Goal: Task Accomplishment & Management: Manage account settings

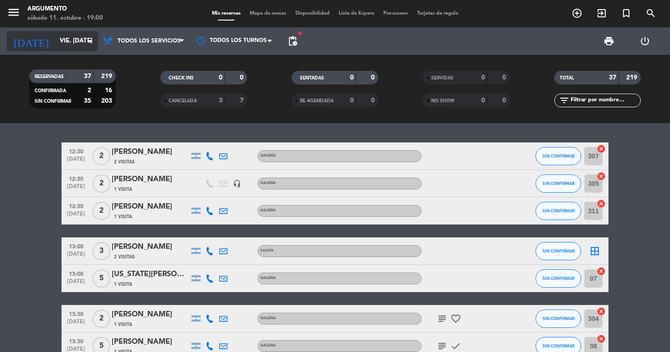
click at [71, 46] on input "vie. [DATE]" at bounding box center [96, 41] width 82 height 16
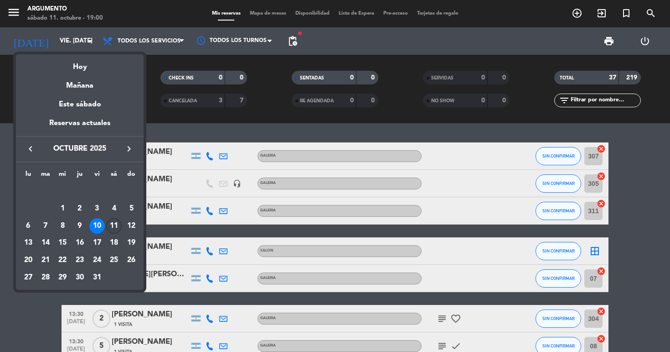
click at [116, 228] on div "11" at bounding box center [114, 226] width 16 height 16
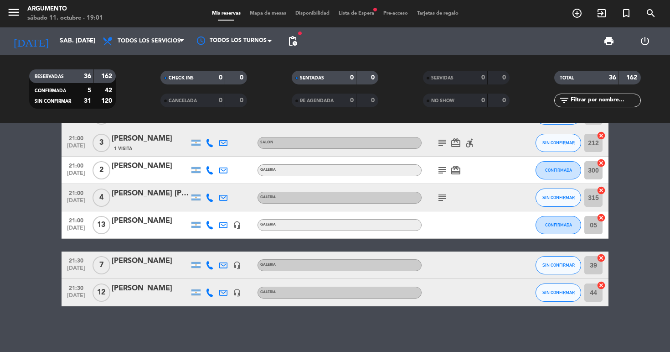
scroll to position [911, 0]
click at [79, 43] on input "sáb. [DATE]" at bounding box center [96, 41] width 82 height 16
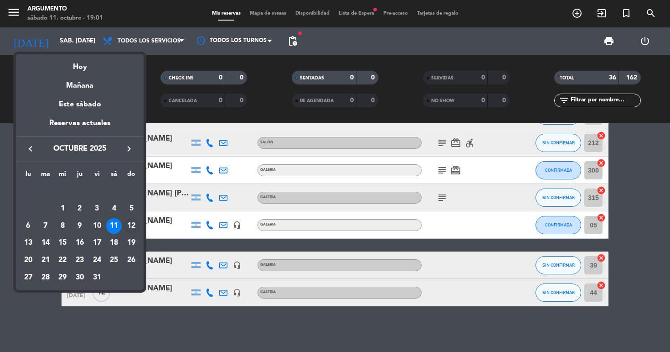
click at [132, 226] on div "12" at bounding box center [132, 226] width 16 height 16
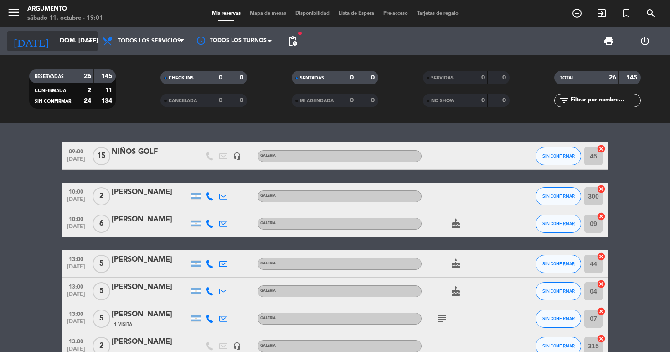
scroll to position [0, 0]
click at [77, 42] on input "dom. [DATE]" at bounding box center [96, 41] width 82 height 16
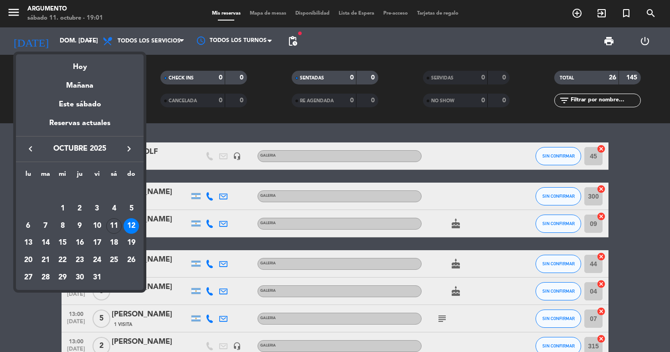
click at [131, 155] on button "keyboard_arrow_right" at bounding box center [129, 149] width 16 height 12
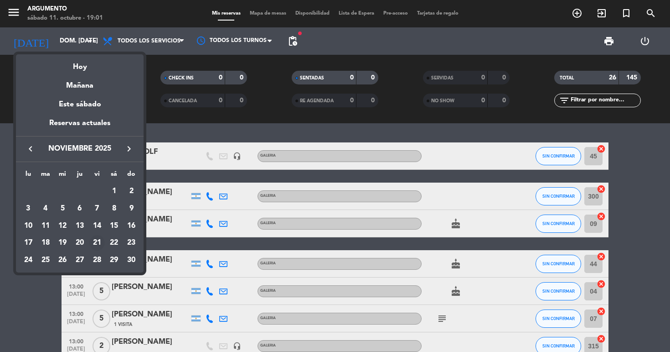
click at [103, 239] on div "21" at bounding box center [97, 243] width 16 height 16
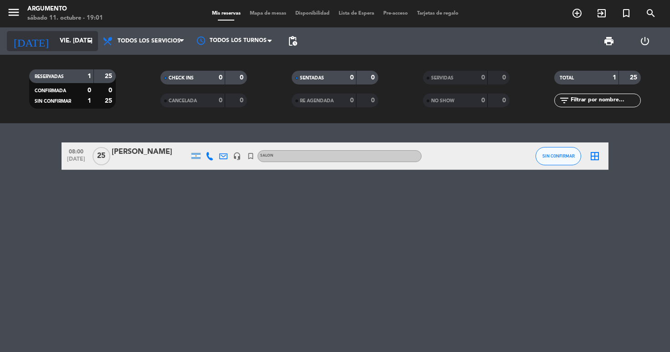
click at [57, 47] on input "vie. [DATE]" at bounding box center [96, 41] width 82 height 16
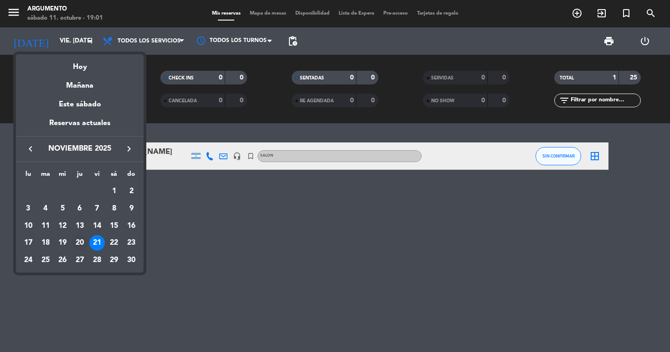
click at [83, 243] on div "20" at bounding box center [80, 243] width 16 height 16
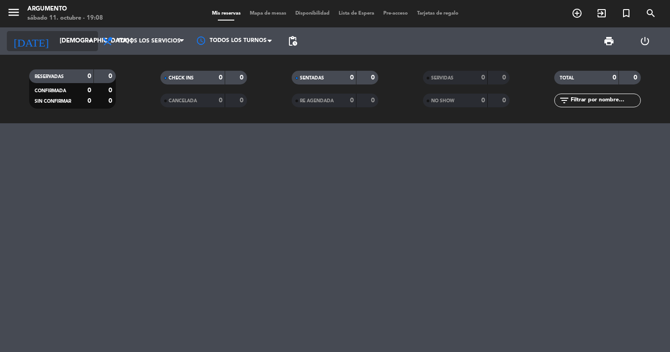
click at [65, 41] on input "[DEMOGRAPHIC_DATA] [DATE]" at bounding box center [96, 41] width 82 height 16
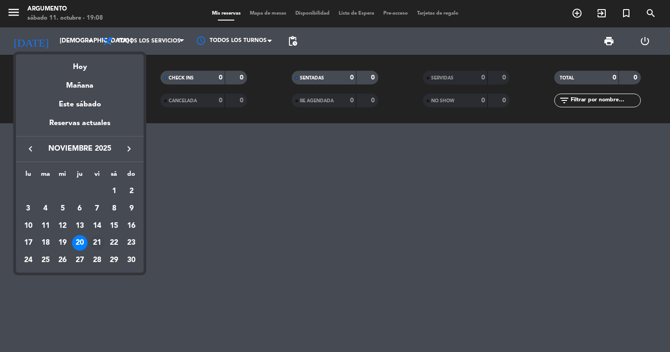
click at [99, 243] on div "21" at bounding box center [97, 243] width 16 height 16
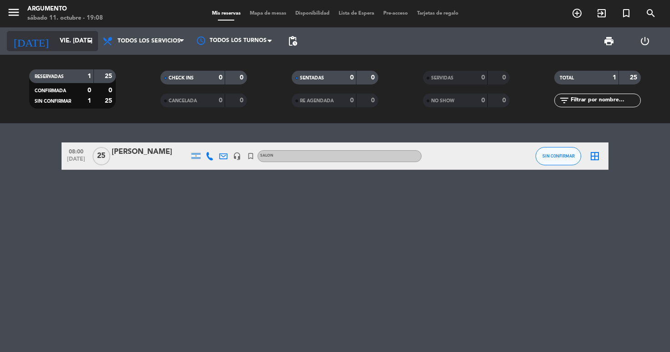
click at [69, 47] on input "vie. [DATE]" at bounding box center [96, 41] width 82 height 16
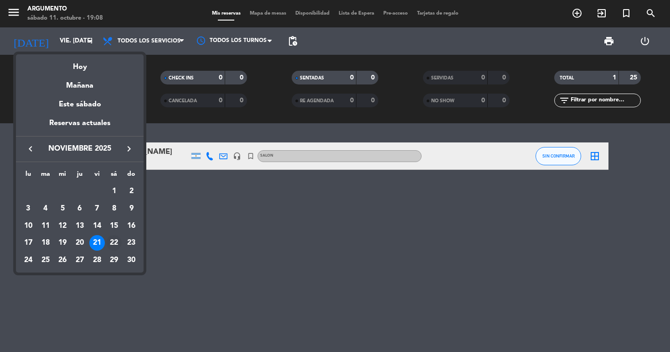
click at [116, 243] on div "22" at bounding box center [114, 243] width 16 height 16
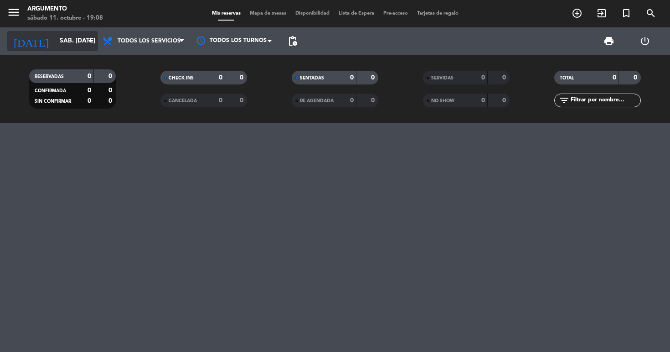
click at [55, 34] on input "sáb. [DATE]" at bounding box center [96, 41] width 82 height 16
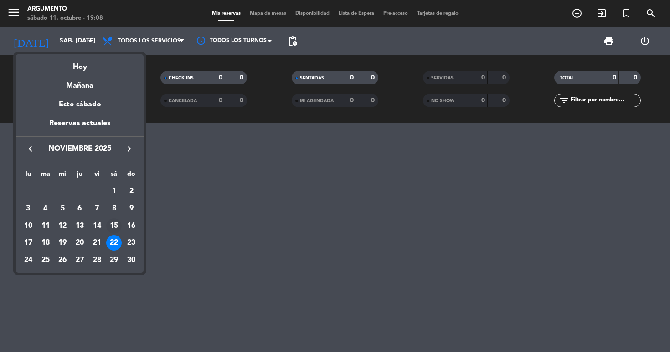
click at [113, 226] on div "15" at bounding box center [114, 226] width 16 height 16
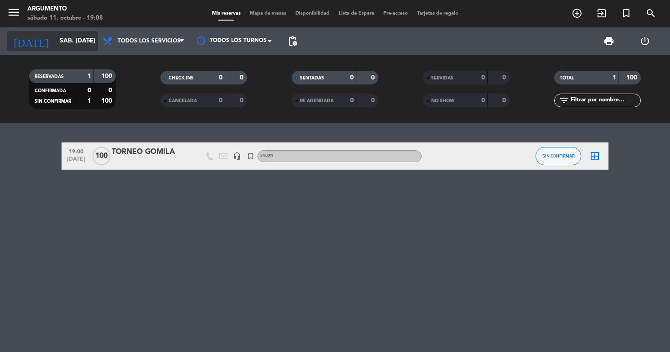
click at [66, 47] on input "sáb. [DATE]" at bounding box center [96, 41] width 82 height 16
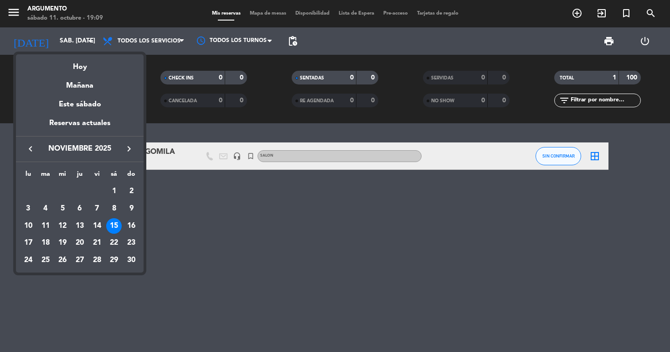
click at [192, 248] on div at bounding box center [335, 176] width 670 height 352
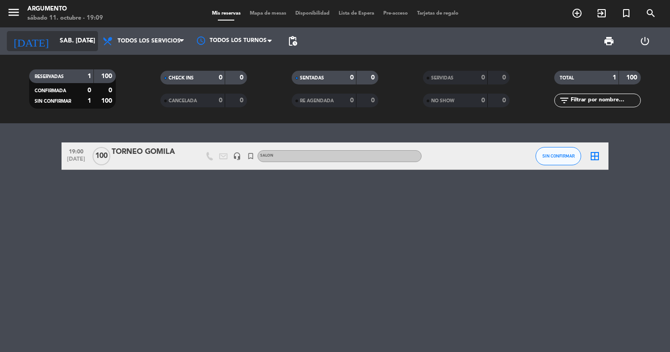
click at [63, 43] on input "sáb. [DATE]" at bounding box center [96, 41] width 82 height 16
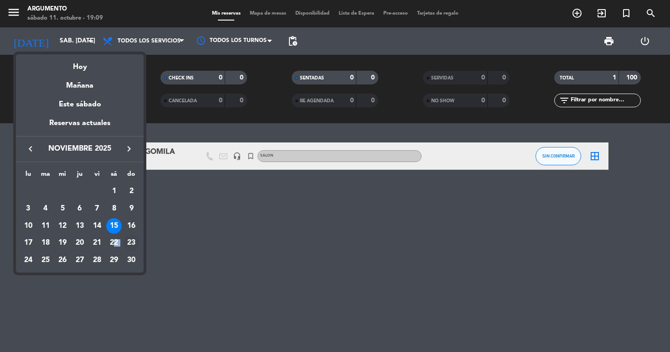
drag, startPoint x: 116, startPoint y: 242, endPoint x: 140, endPoint y: 241, distance: 24.2
click at [140, 241] on tr "17 18 19 20 21 22 23" at bounding box center [80, 242] width 120 height 17
click at [115, 246] on div "22" at bounding box center [114, 243] width 16 height 16
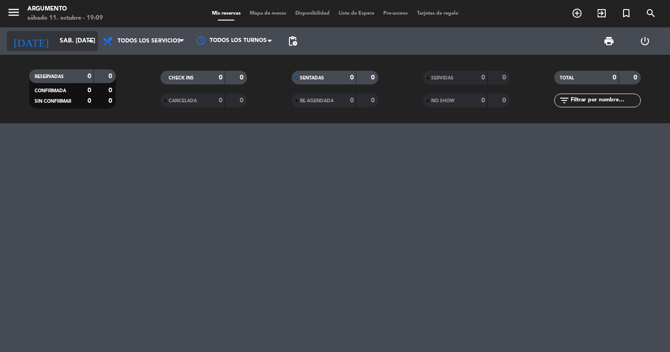
click at [55, 34] on input "sáb. [DATE]" at bounding box center [96, 41] width 82 height 16
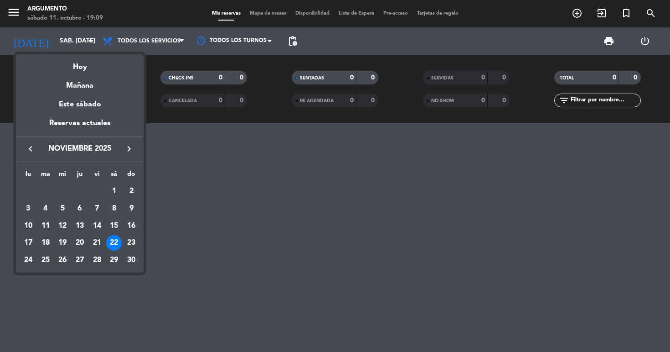
click at [129, 150] on icon "keyboard_arrow_right" at bounding box center [129, 148] width 11 height 11
click at [115, 208] on div "6" at bounding box center [114, 209] width 16 height 16
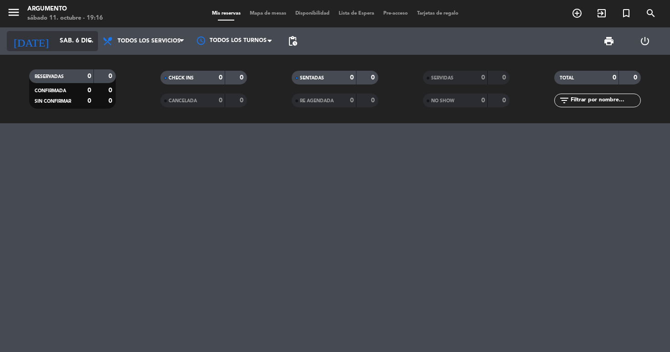
click at [83, 40] on input "sáb. 6 dic." at bounding box center [96, 41] width 82 height 16
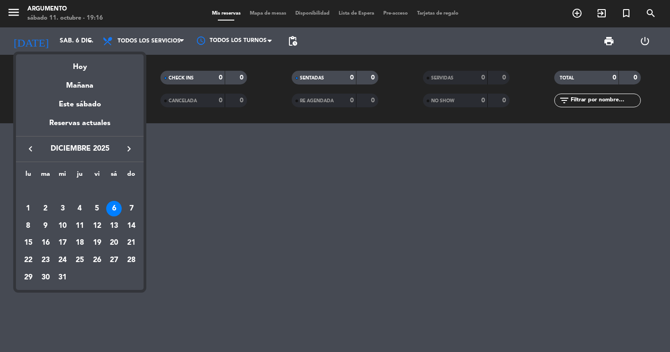
click at [35, 151] on icon "keyboard_arrow_left" at bounding box center [30, 148] width 11 height 11
click at [116, 247] on div "18" at bounding box center [114, 243] width 16 height 16
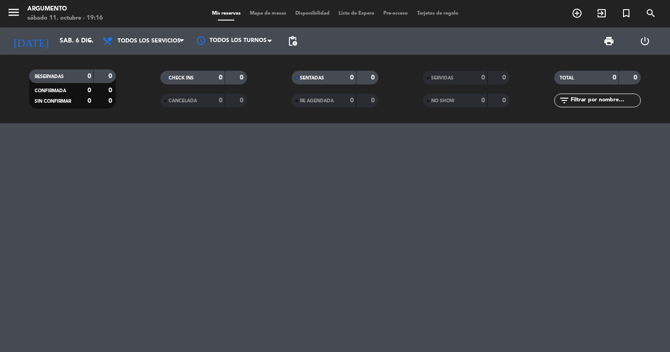
type input "sáb. [DATE]"
